Goal: Task Accomplishment & Management: Manage account settings

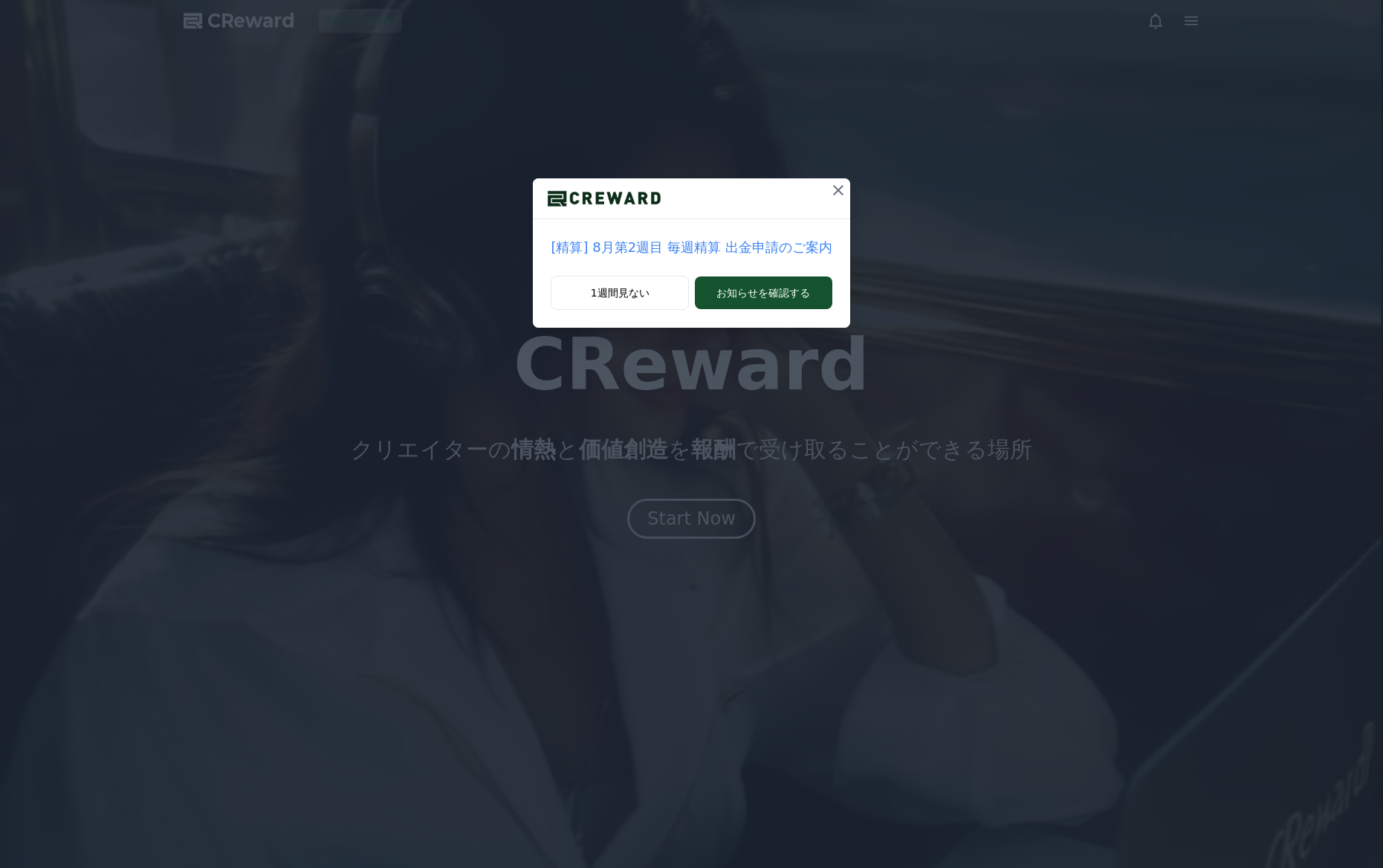
click at [829, 183] on icon at bounding box center [837, 189] width 17 height 17
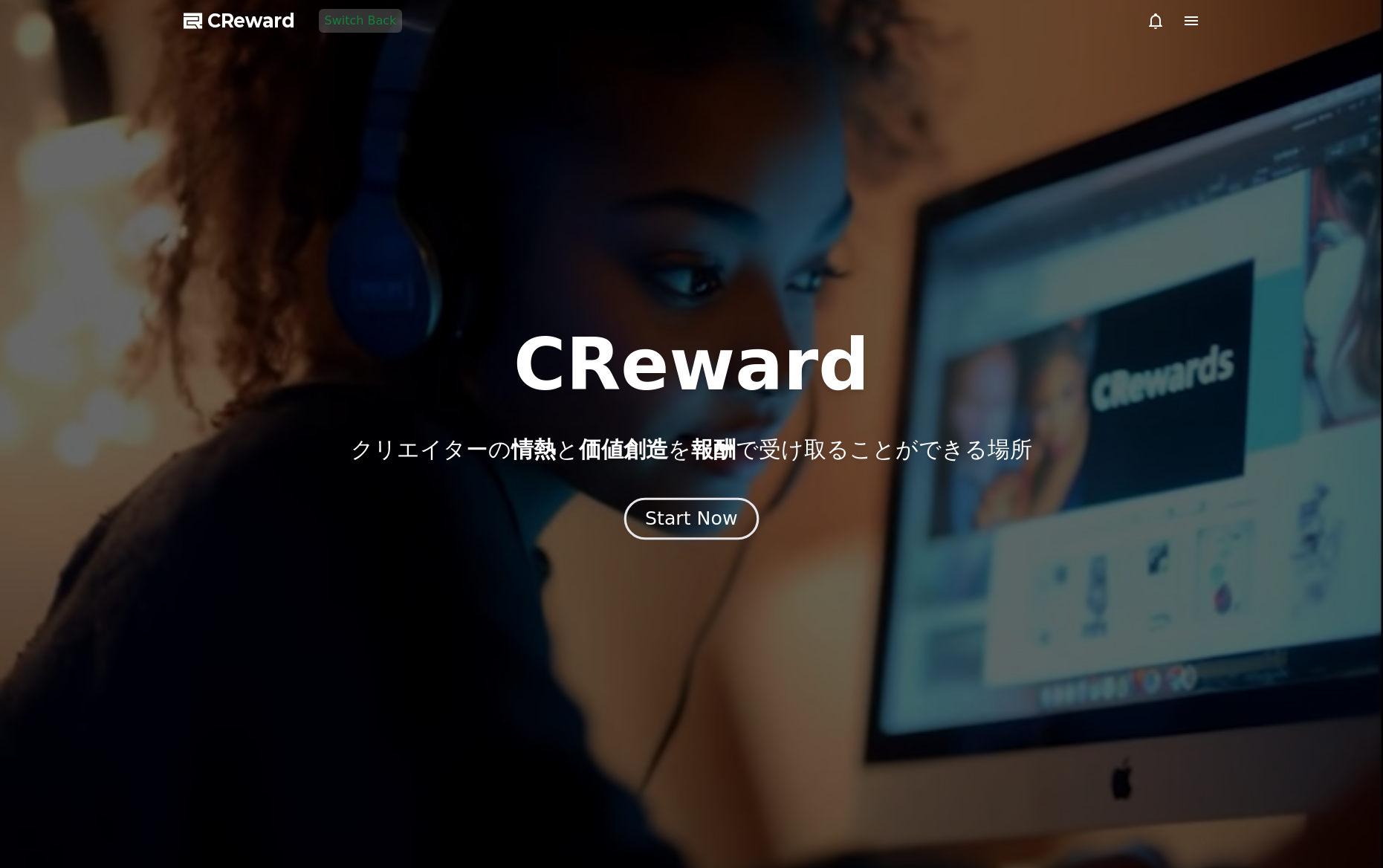
click at [721, 512] on div "Start Now" at bounding box center [691, 518] width 92 height 25
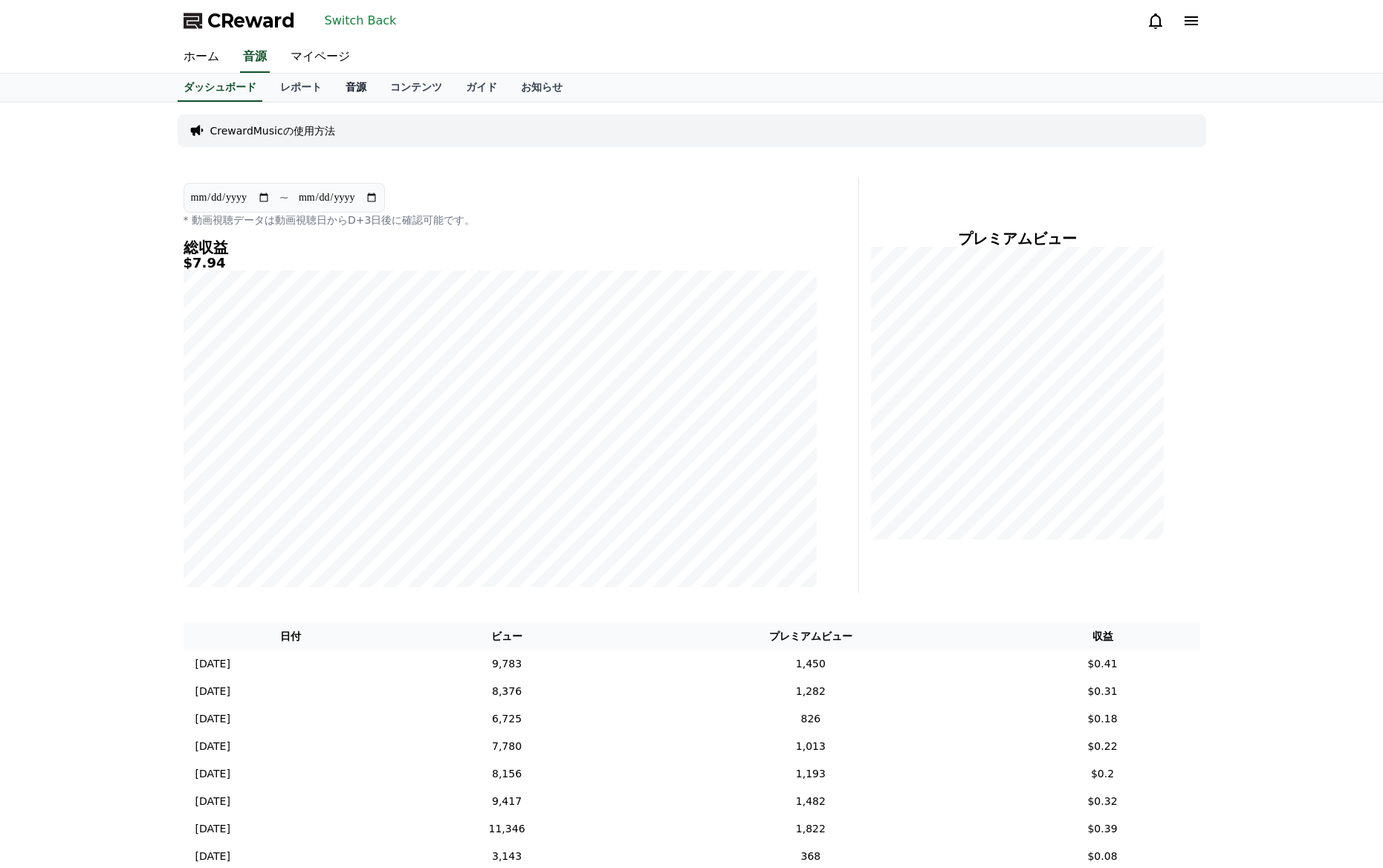
click at [356, 93] on link "音源" at bounding box center [356, 88] width 45 height 28
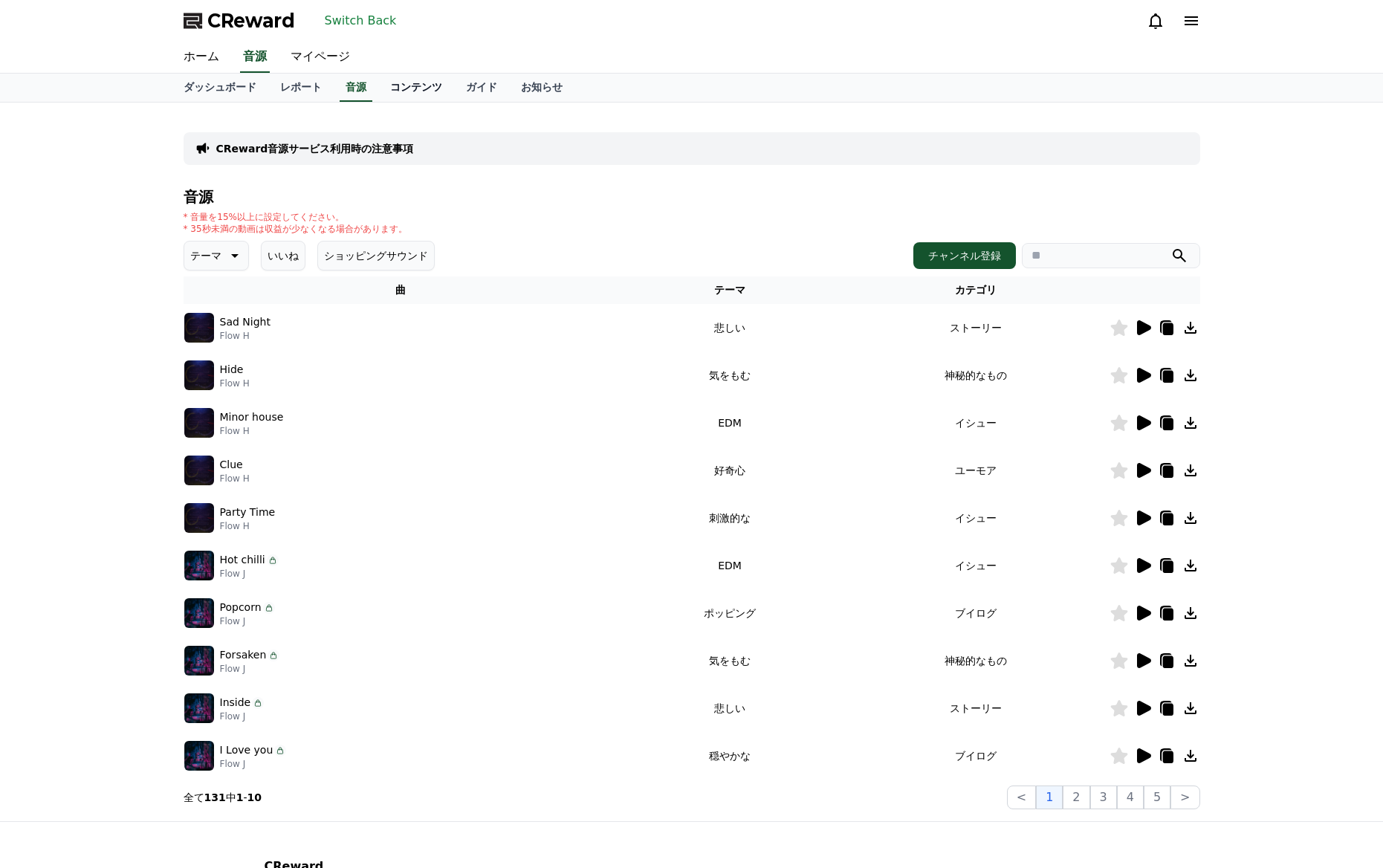
click at [415, 89] on link "コンテンツ" at bounding box center [415, 88] width 76 height 28
click at [323, 60] on link "マイページ" at bounding box center [320, 57] width 83 height 32
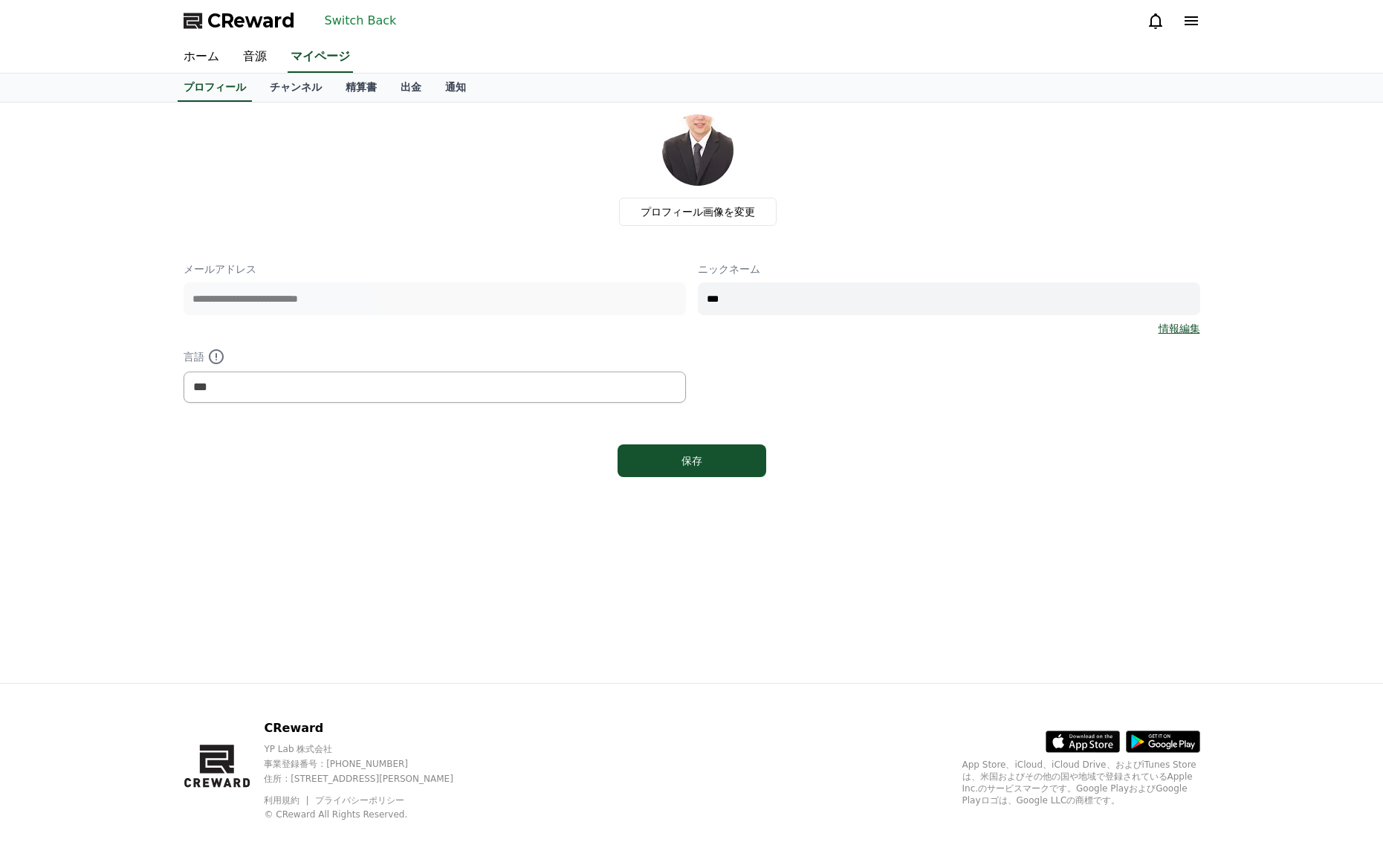
click at [305, 87] on link "チャンネル" at bounding box center [295, 88] width 76 height 28
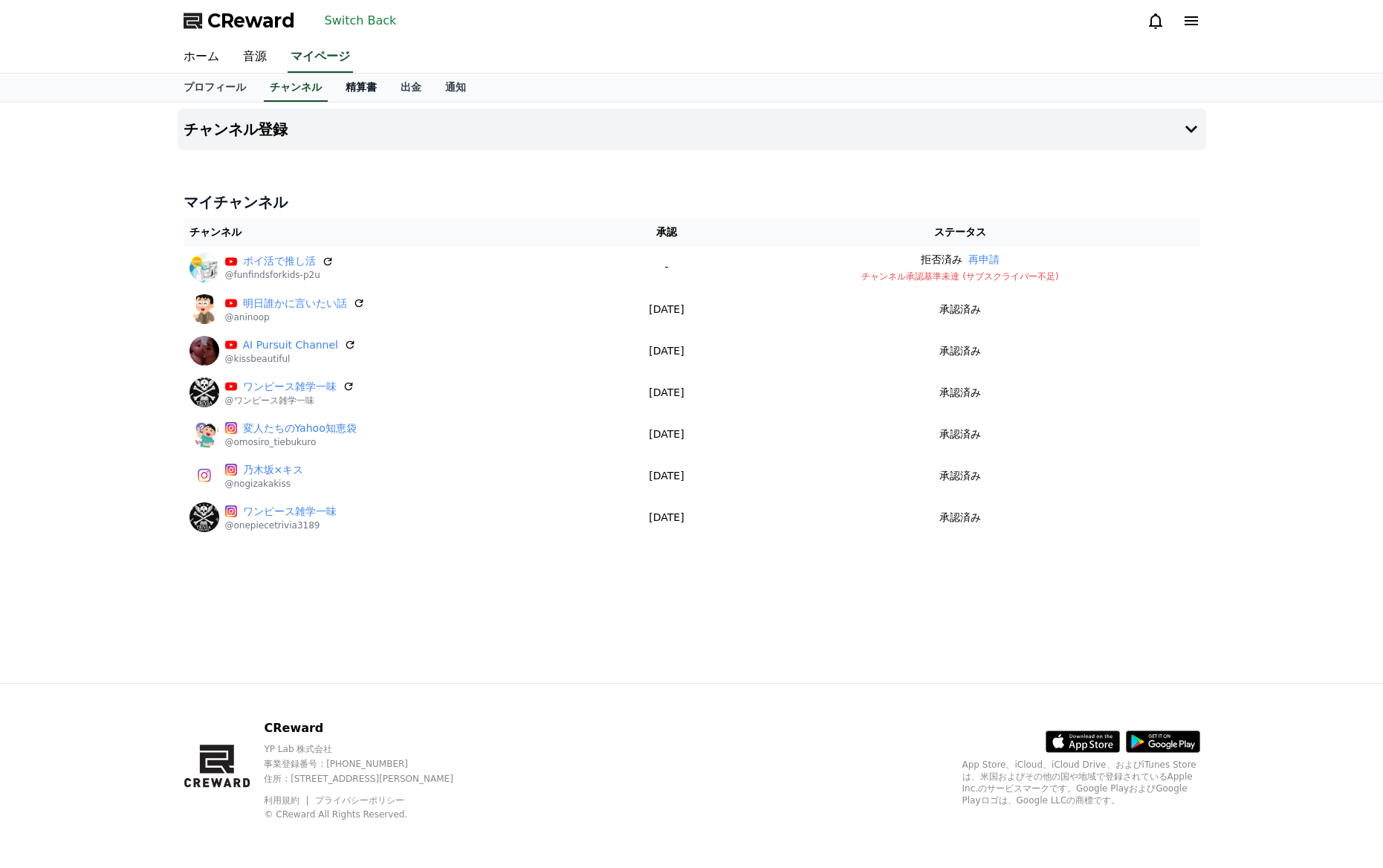
click at [352, 86] on link "精算書" at bounding box center [361, 88] width 55 height 28
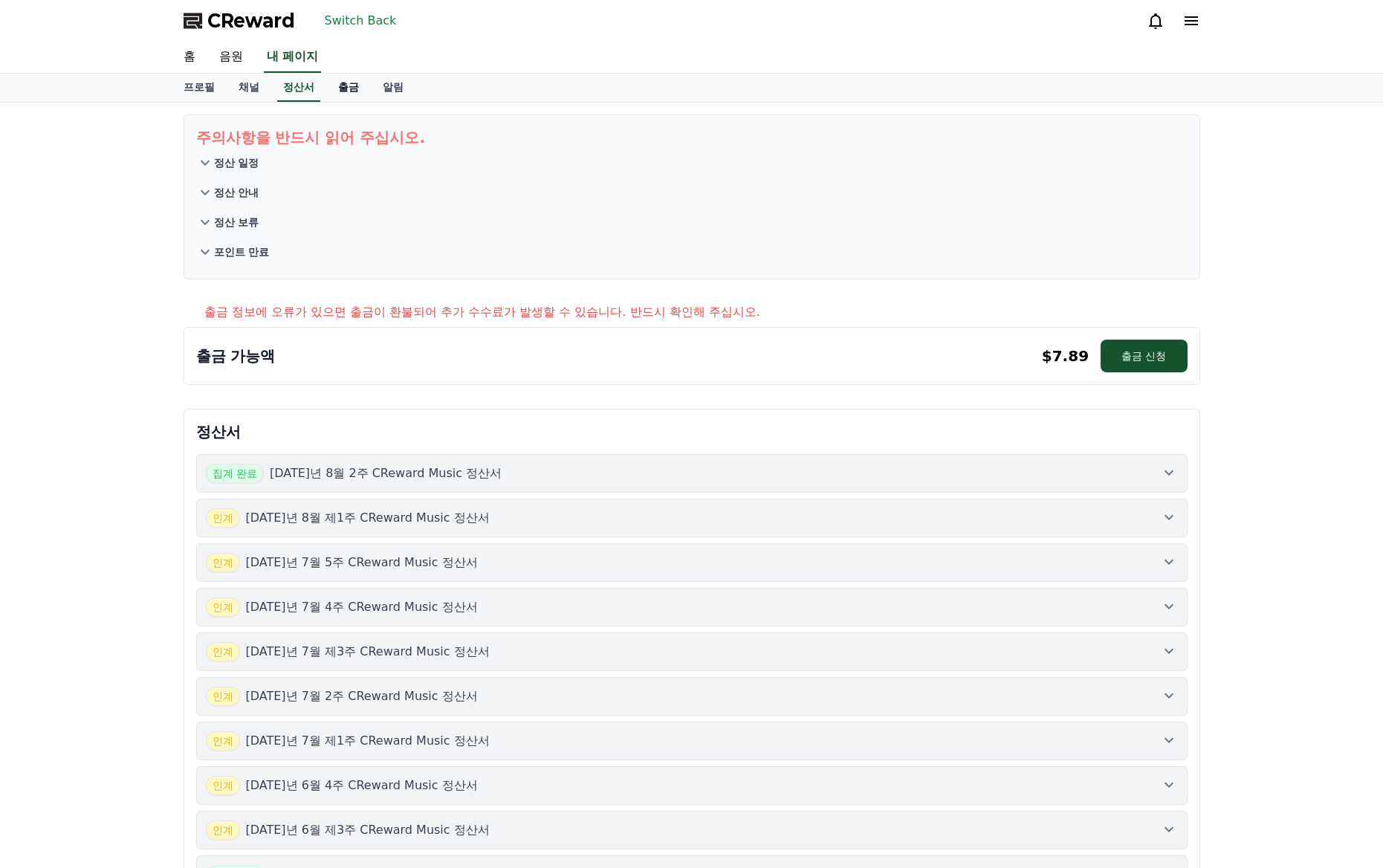
click at [348, 92] on font "출금" at bounding box center [348, 87] width 21 height 12
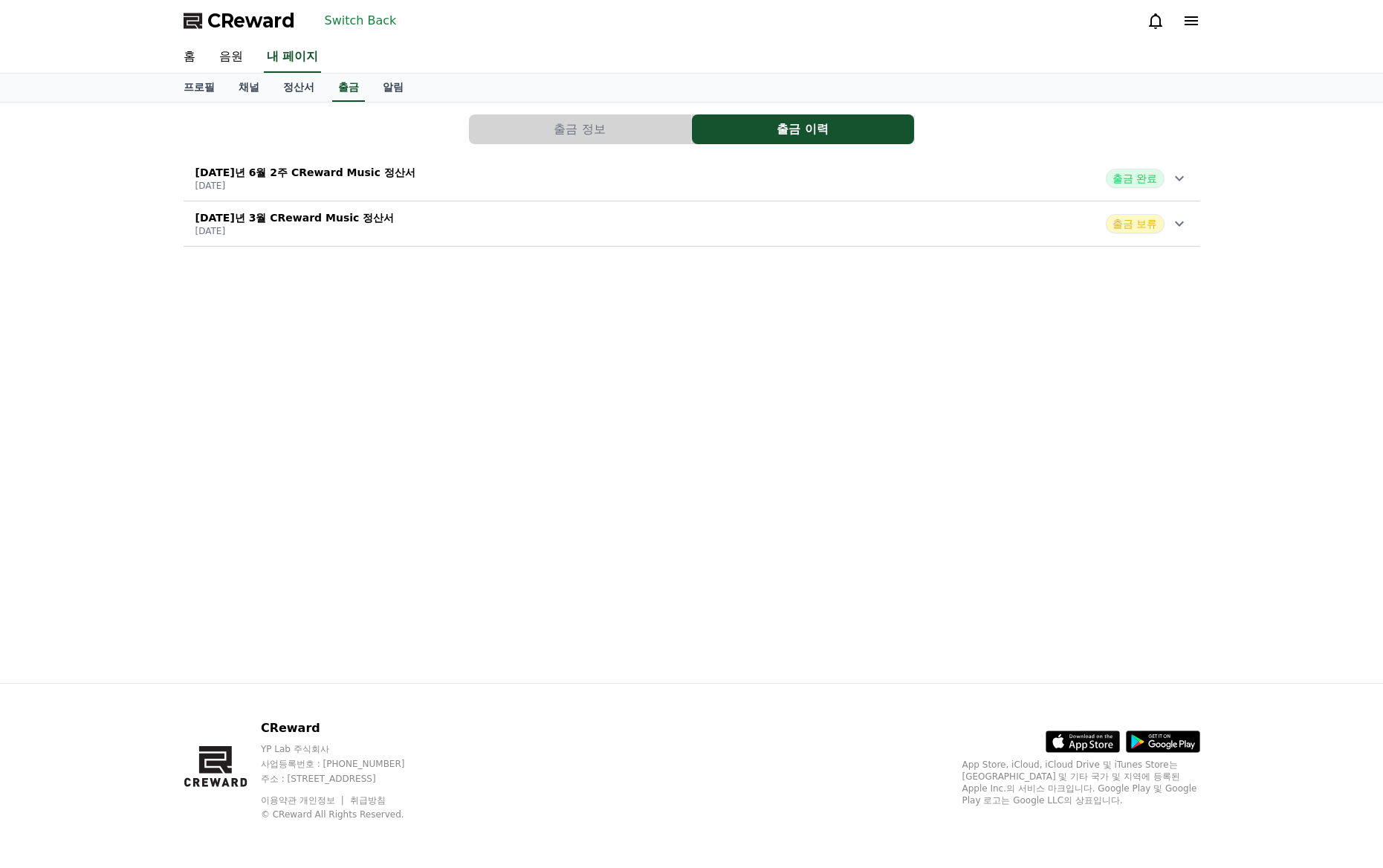
click at [441, 227] on div "[DATE]년 3월 CReward Music 정산서 [DATE] 출금 보류" at bounding box center [692, 223] width 1017 height 39
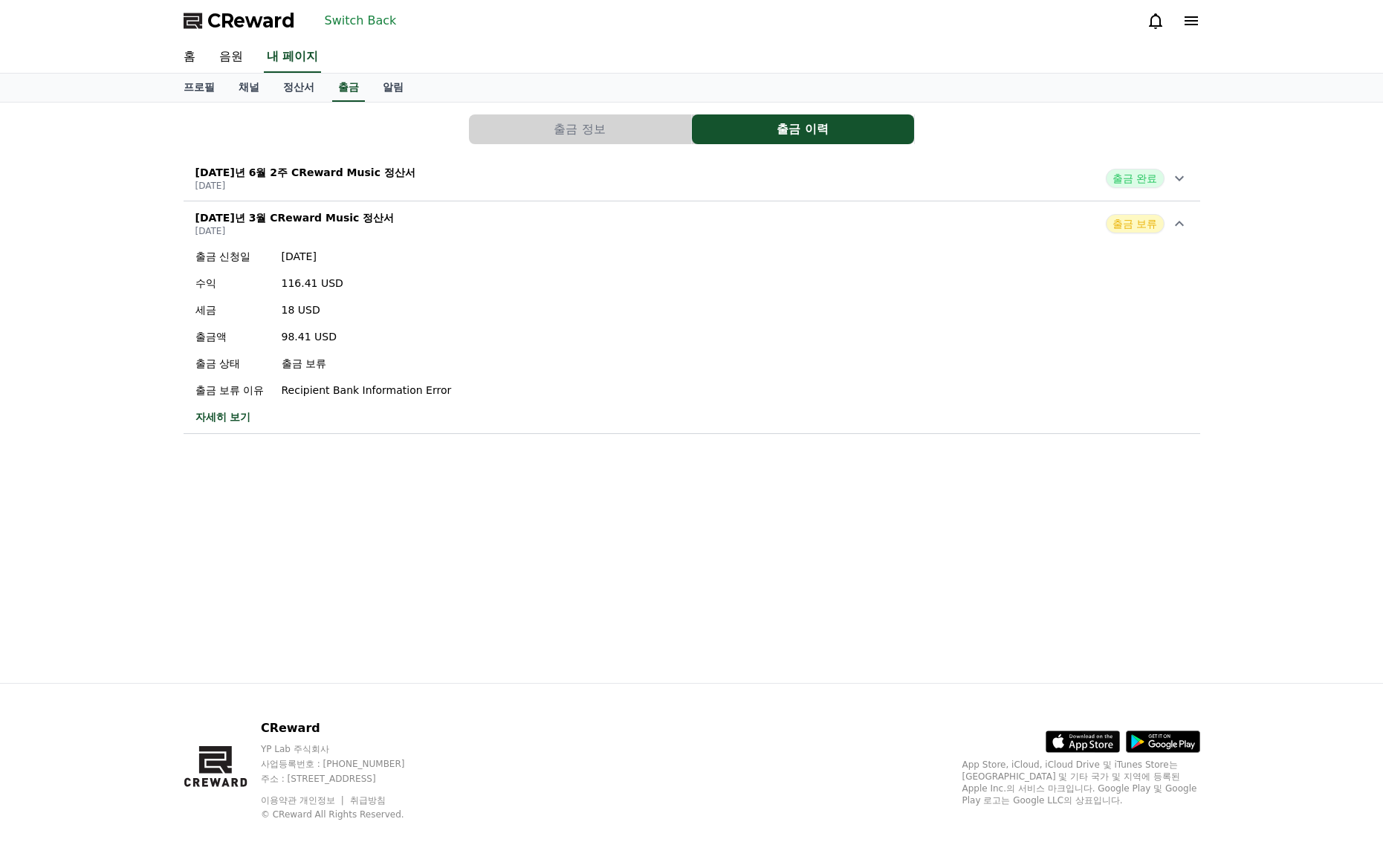
click at [470, 232] on div "[DATE]년 3월 CReward Music 정산서 [DATE] 출금 보류" at bounding box center [692, 223] width 1017 height 39
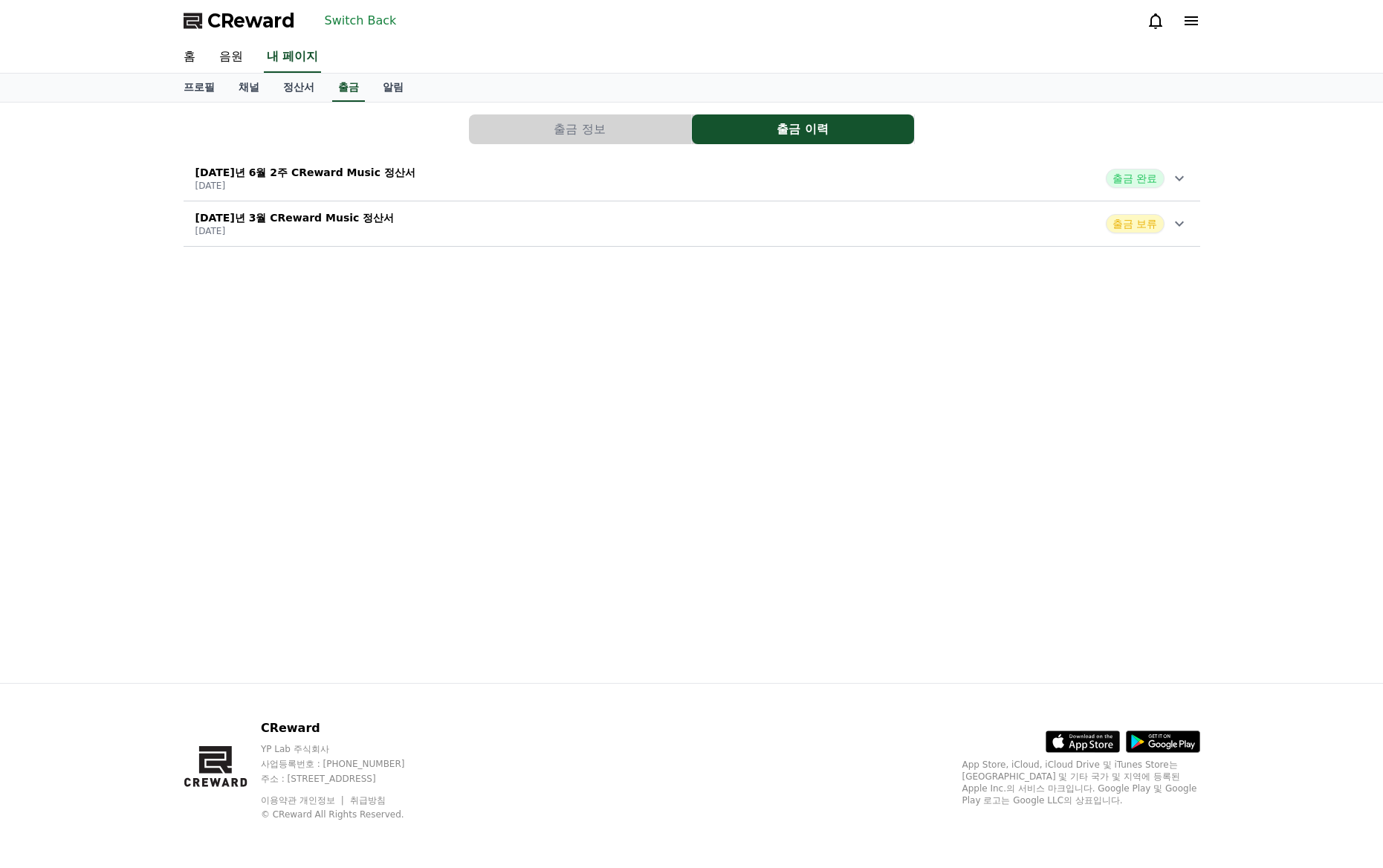
click at [487, 223] on div "[DATE]년 3월 CReward Music 정산서 [DATE] 출금 보류" at bounding box center [692, 223] width 1017 height 39
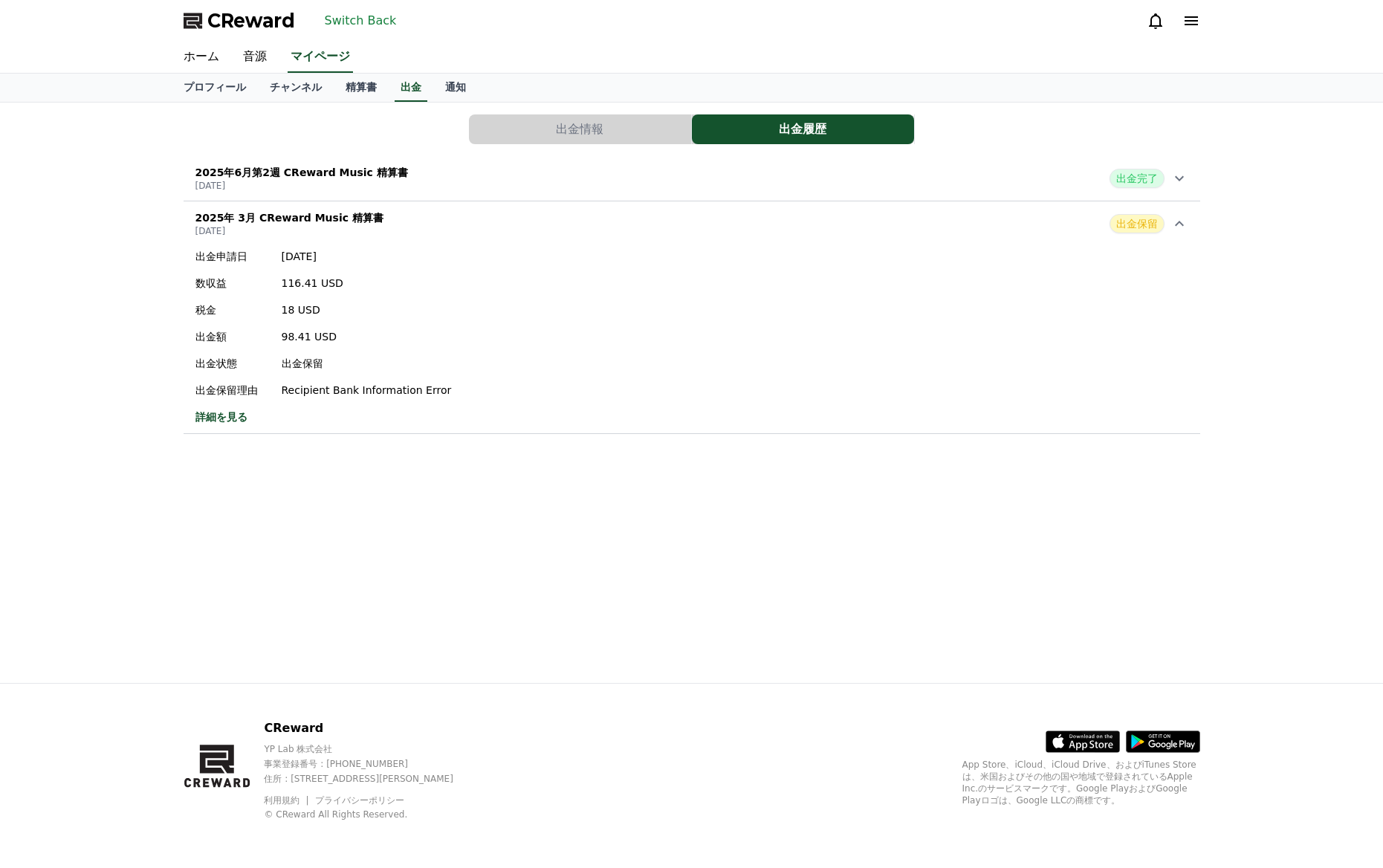
click at [942, 406] on div "出金申請[DATE] 数収益 116.41 USD 税金 18 USD 出金額 98.41 USD 出金状態 出金保留 出金保留理由 Recipient Ba…" at bounding box center [692, 336] width 1017 height 187
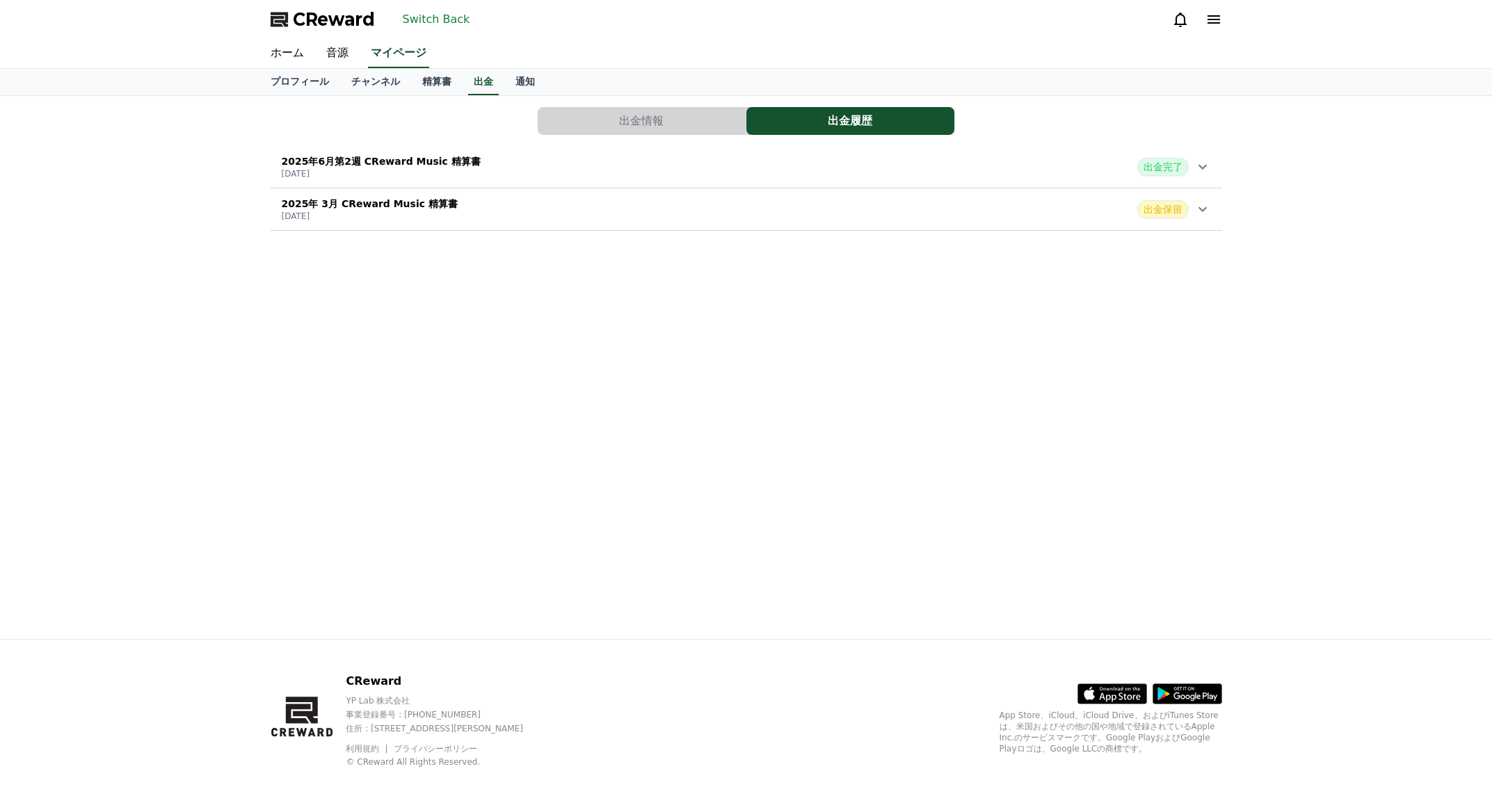
click at [424, 18] on button "Switch Back" at bounding box center [436, 19] width 79 height 23
